Goal: Navigation & Orientation: Find specific page/section

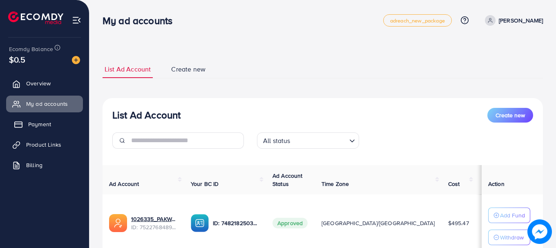
click at [79, 120] on link "Payment" at bounding box center [44, 124] width 77 height 16
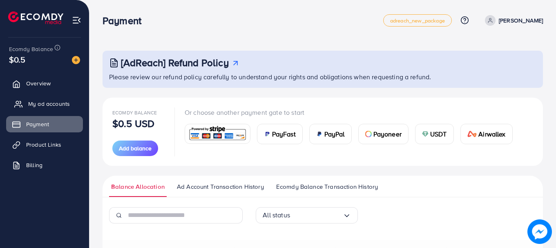
click at [78, 100] on link "My ad accounts" at bounding box center [44, 104] width 77 height 16
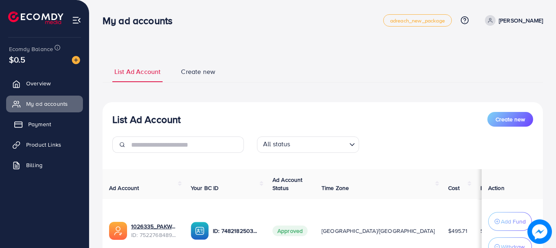
click at [54, 127] on link "Payment" at bounding box center [44, 124] width 77 height 16
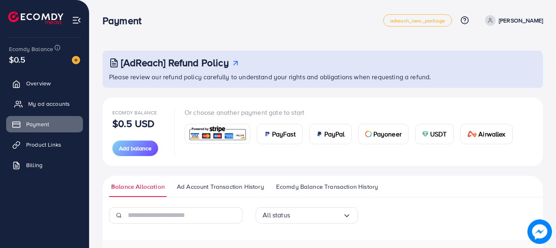
click at [56, 107] on span "My ad accounts" at bounding box center [49, 104] width 42 height 8
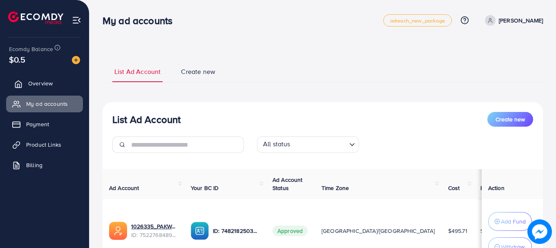
click at [40, 81] on span "Overview" at bounding box center [40, 83] width 25 height 8
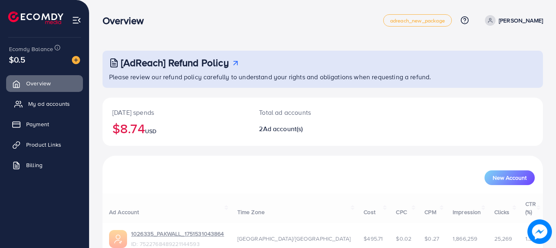
click at [48, 110] on link "My ad accounts" at bounding box center [44, 104] width 77 height 16
